Goal: Transaction & Acquisition: Register for event/course

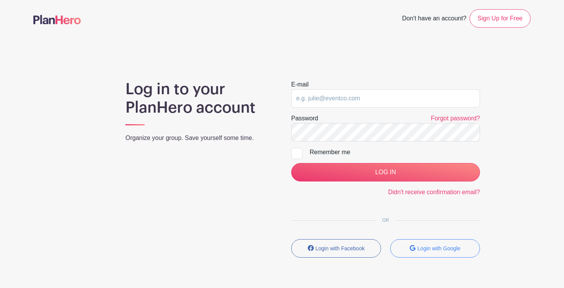
click at [346, 94] on input "email" at bounding box center [385, 98] width 189 height 18
type input "[EMAIL_ADDRESS][DOMAIN_NAME]"
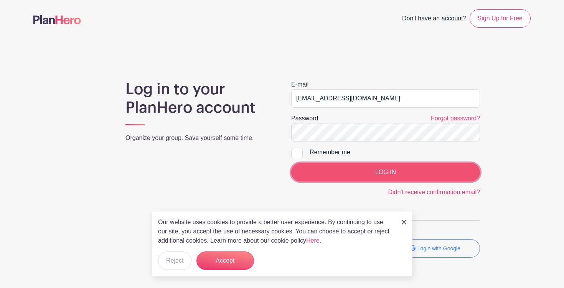
click at [367, 168] on input "LOG IN" at bounding box center [385, 172] width 189 height 18
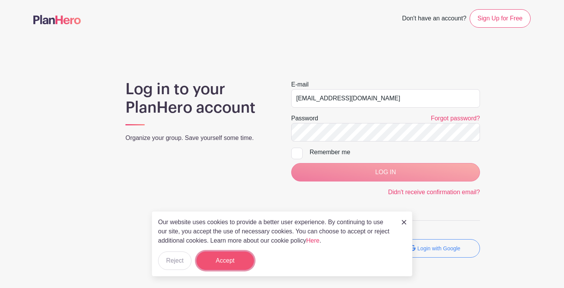
click at [226, 263] on button "Accept" at bounding box center [226, 260] width 58 height 18
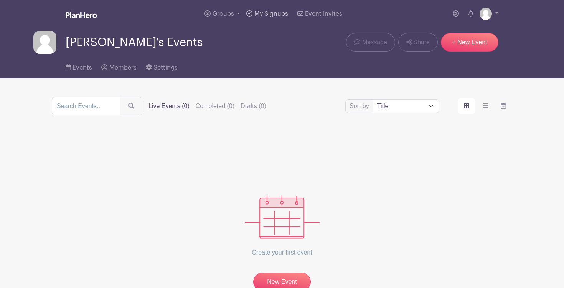
click at [278, 13] on span "My Signups" at bounding box center [272, 14] width 34 height 6
click at [231, 13] on span "Groups" at bounding box center [224, 14] width 22 height 6
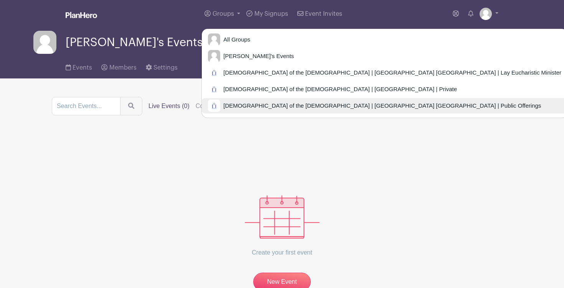
click at [259, 107] on span "[DEMOGRAPHIC_DATA] of the [DEMOGRAPHIC_DATA] | [GEOGRAPHIC_DATA] [GEOGRAPHIC_DA…" at bounding box center [380, 105] width 321 height 9
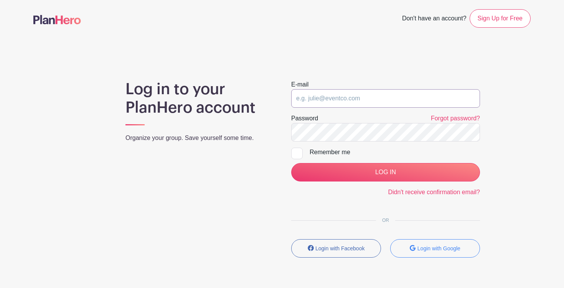
click at [335, 99] on input "email" at bounding box center [385, 98] width 189 height 18
type input "[EMAIL_ADDRESS][DOMAIN_NAME]"
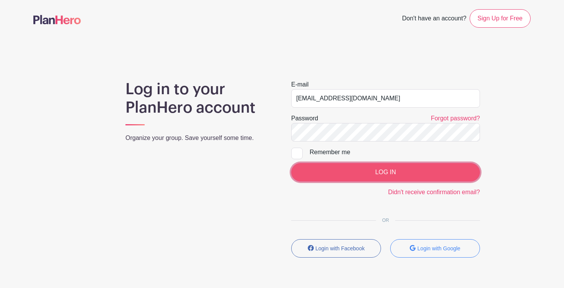
click at [346, 173] on input "LOG IN" at bounding box center [385, 172] width 189 height 18
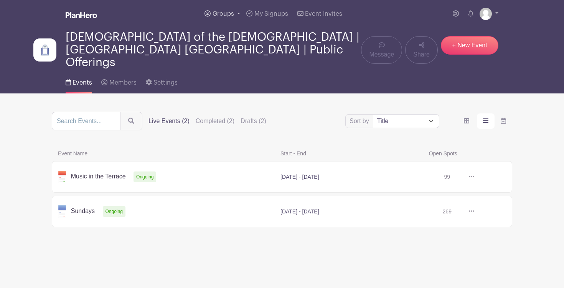
click at [232, 15] on span "Groups" at bounding box center [224, 14] width 22 height 6
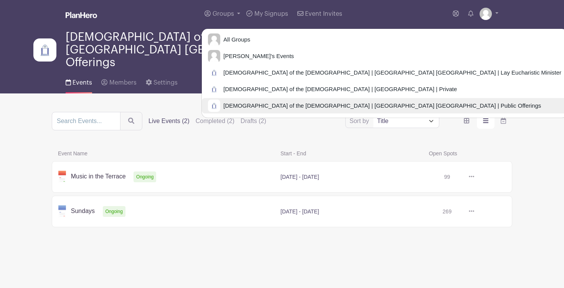
click at [238, 104] on span "[DEMOGRAPHIC_DATA] of the [DEMOGRAPHIC_DATA] | [GEOGRAPHIC_DATA] [GEOGRAPHIC_DA…" at bounding box center [380, 105] width 321 height 9
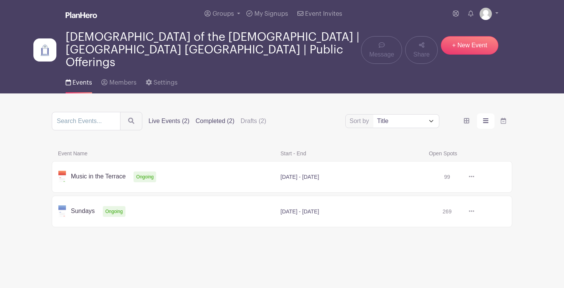
click at [209, 116] on label "Completed (2)" at bounding box center [215, 120] width 39 height 9
click at [0, 0] on input "Completed (2)" at bounding box center [0, 0] width 0 height 0
click at [162, 116] on label "Live Events (2)" at bounding box center [169, 120] width 41 height 9
click at [0, 0] on input "Live Events (2)" at bounding box center [0, 0] width 0 height 0
click at [475, 211] on link at bounding box center [475, 211] width 0 height 0
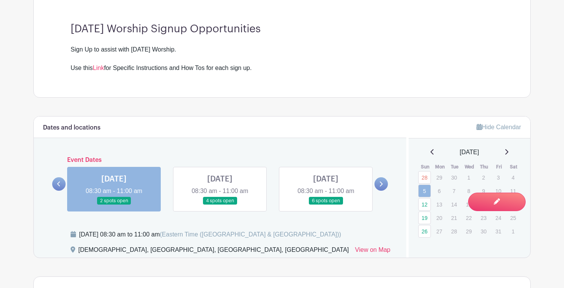
scroll to position [251, 0]
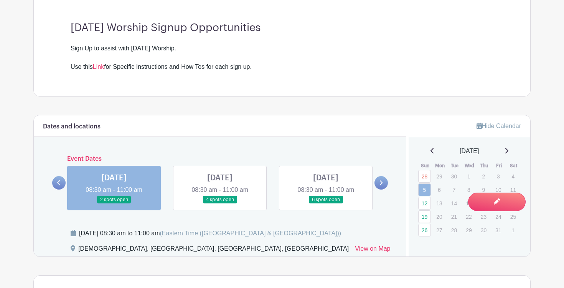
click at [60, 184] on icon at bounding box center [58, 183] width 3 height 6
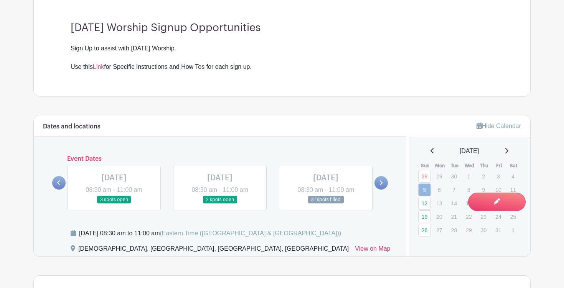
click at [326, 204] on link at bounding box center [326, 204] width 0 height 0
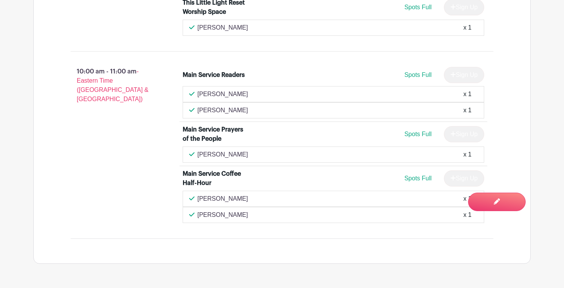
scroll to position [664, 0]
